Goal: Check status: Check status

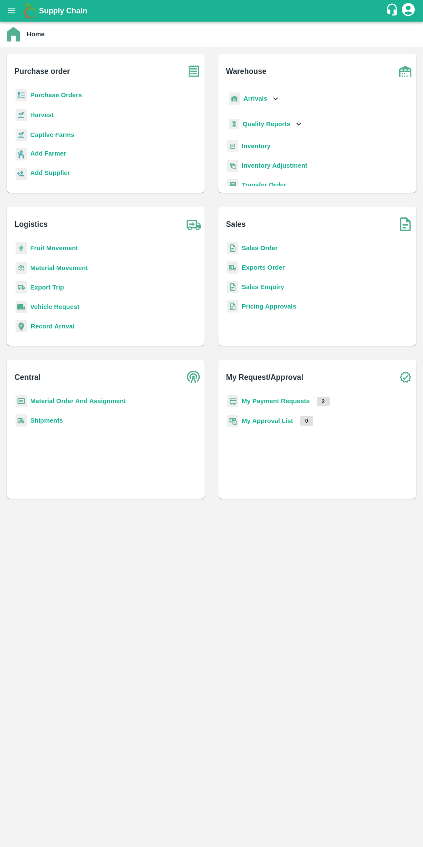
click at [19, 10] on button "open drawer" at bounding box center [12, 11] width 20 height 20
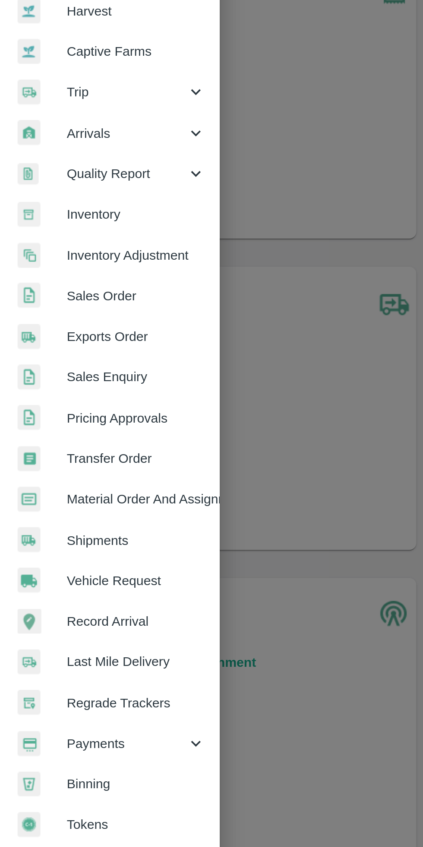
click at [57, 121] on span "Trip" at bounding box center [62, 121] width 59 height 10
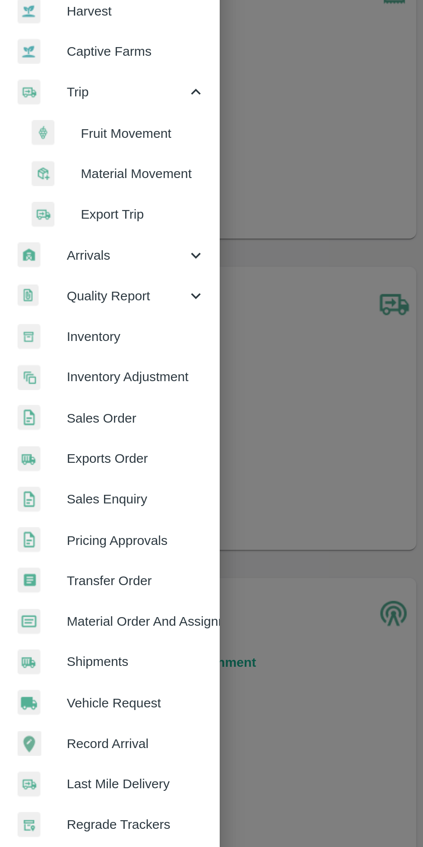
click at [71, 138] on span "Fruit Movement" at bounding box center [70, 141] width 61 height 10
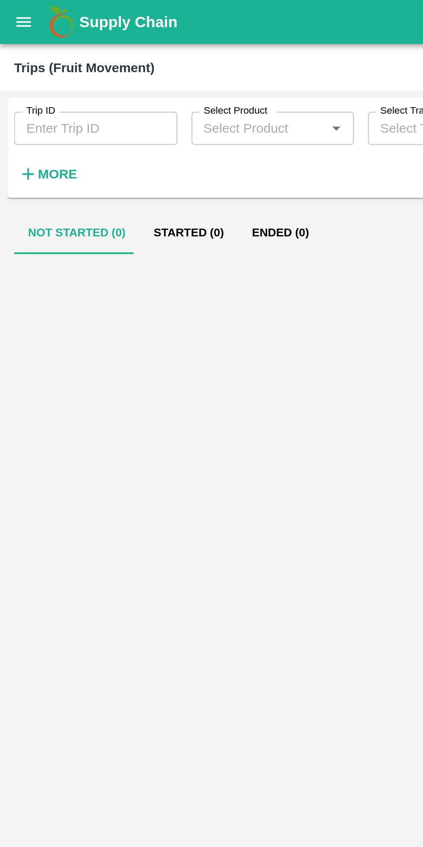
click at [49, 69] on input "Trip ID" at bounding box center [47, 63] width 80 height 16
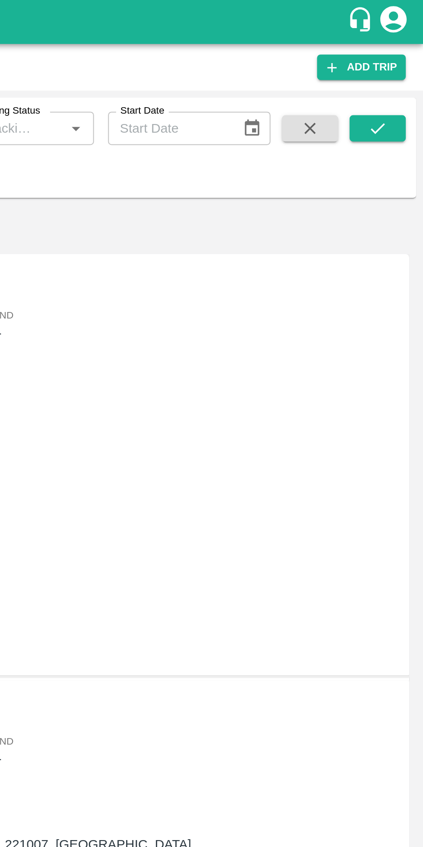
type input "86584"
click at [400, 64] on icon "submit" at bounding box center [401, 63] width 10 height 10
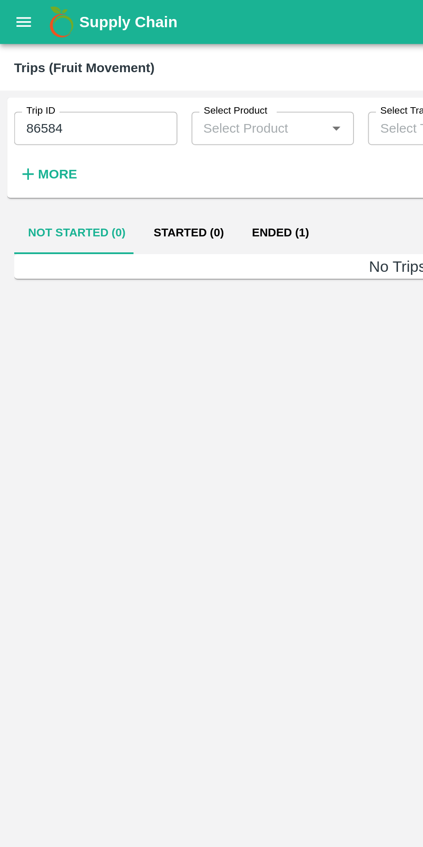
click at [143, 118] on button "Ended (1)" at bounding box center [138, 114] width 42 height 21
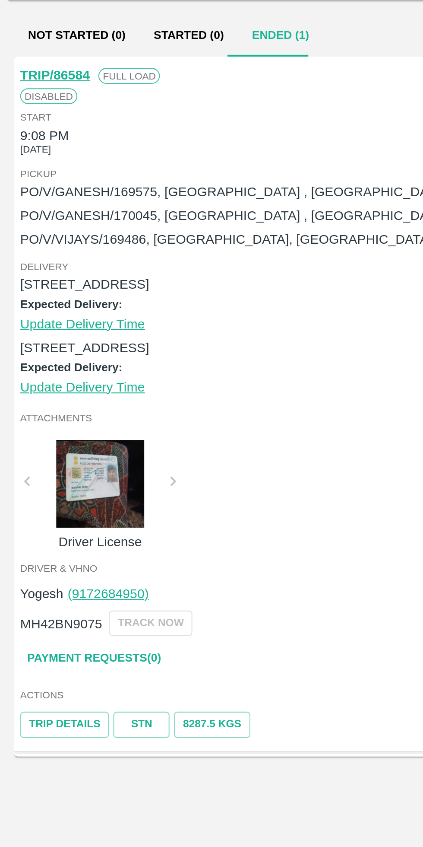
click at [66, 455] on link "STN" at bounding box center [70, 453] width 28 height 13
